Goal: Find specific page/section

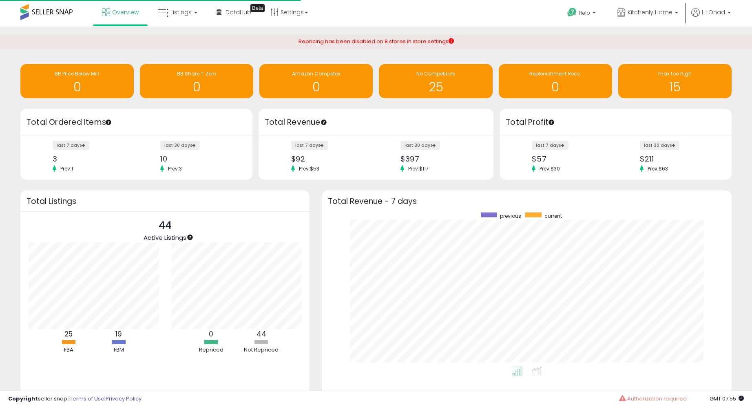
scroll to position [154, 393]
click at [175, 20] on link "Listings" at bounding box center [178, 12] width 52 height 24
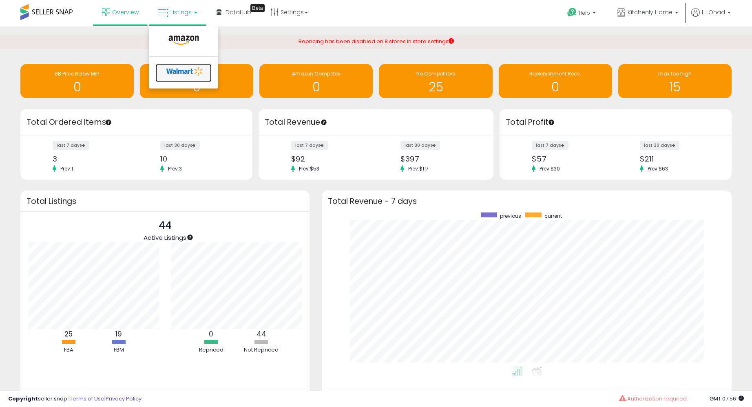
click at [180, 77] on icon at bounding box center [185, 71] width 43 height 12
